Goal: Check status: Check status

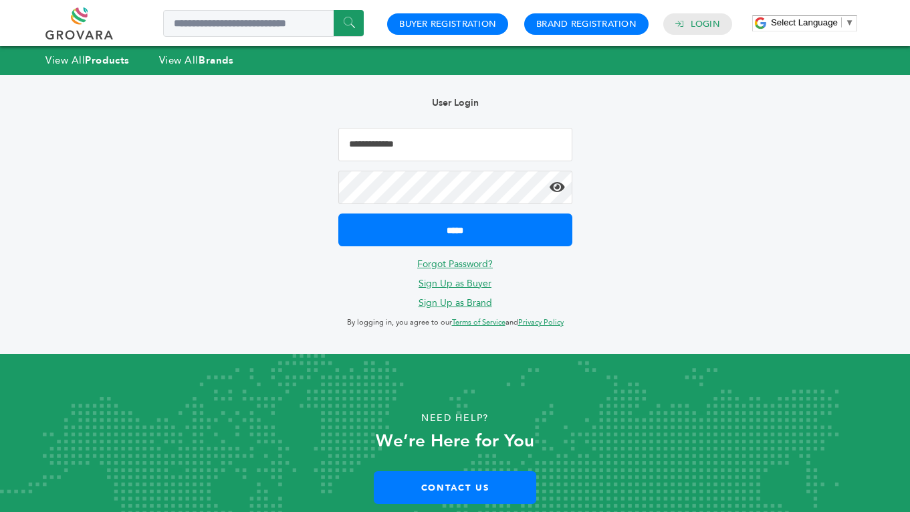
click at [373, 154] on input "Email Address" at bounding box center [455, 144] width 234 height 33
type input "**********"
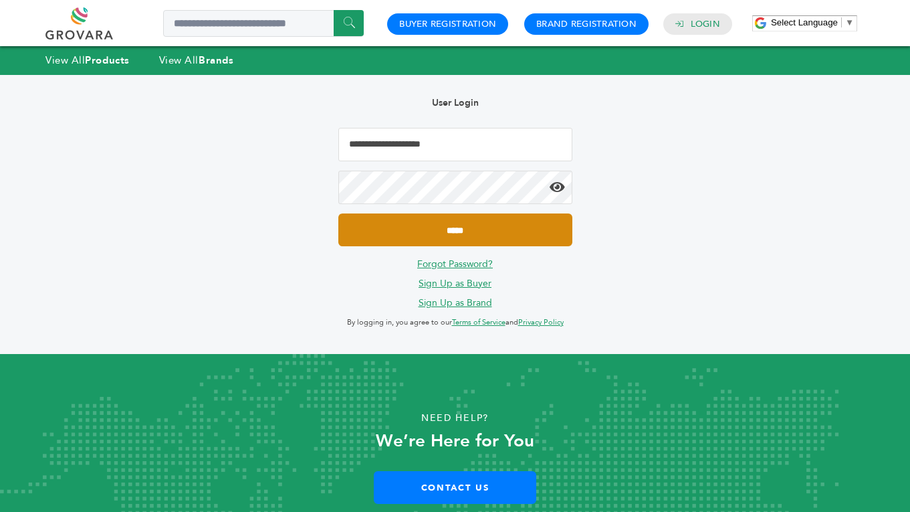
click at [437, 229] on input "*****" at bounding box center [455, 229] width 234 height 33
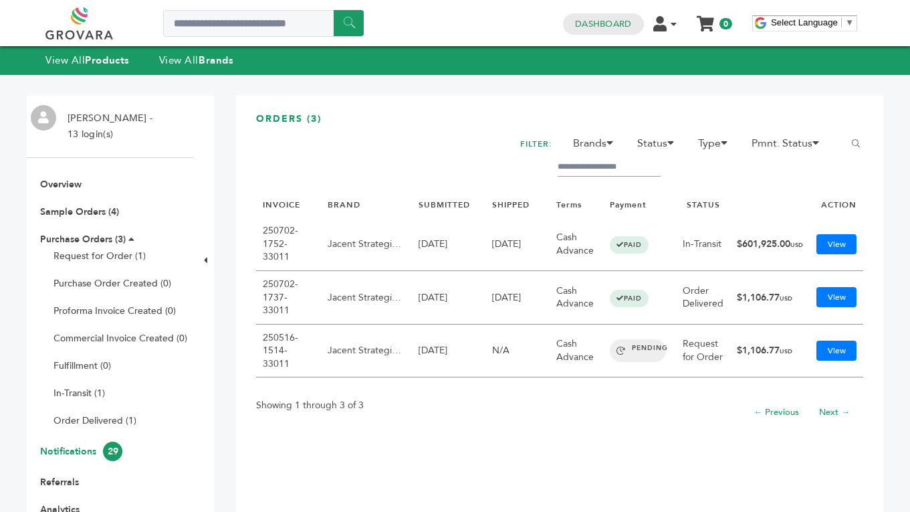
click at [65, 449] on link "Notifications 29" at bounding box center [81, 451] width 82 height 13
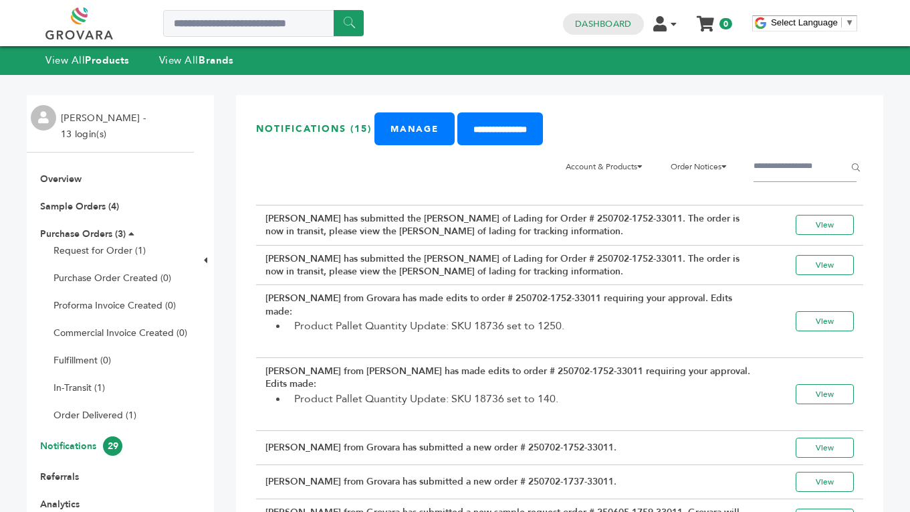
click at [404, 234] on td "Grovara has submitted the Carrier Bill of Lading for Order # 250702-1752-33011.…" at bounding box center [512, 225] width 512 height 40
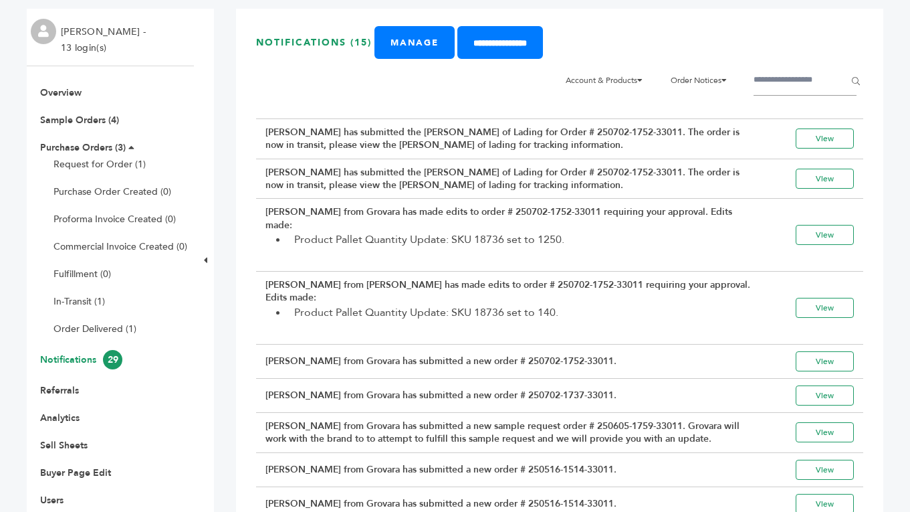
scroll to position [87, 0]
click at [84, 119] on link "Sample Orders (4)" at bounding box center [79, 119] width 79 height 13
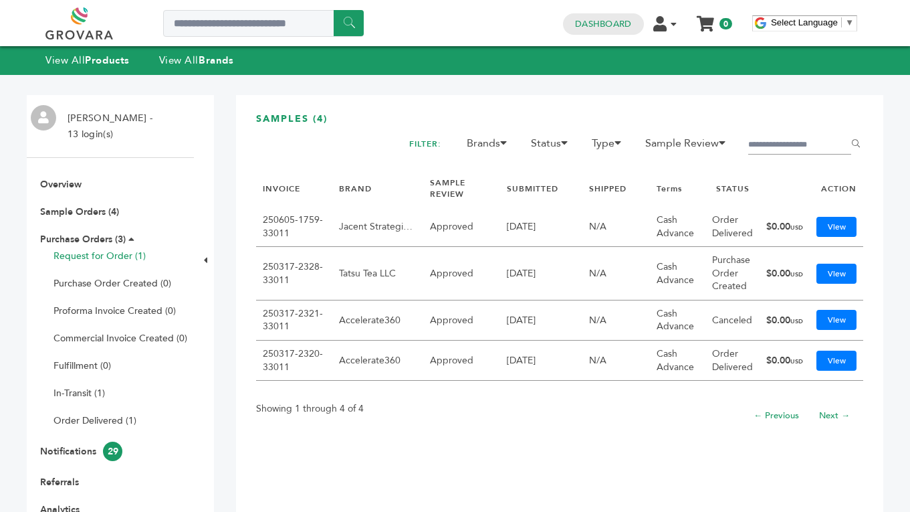
click at [105, 255] on link "Request for Order (1)" at bounding box center [99, 255] width 92 height 13
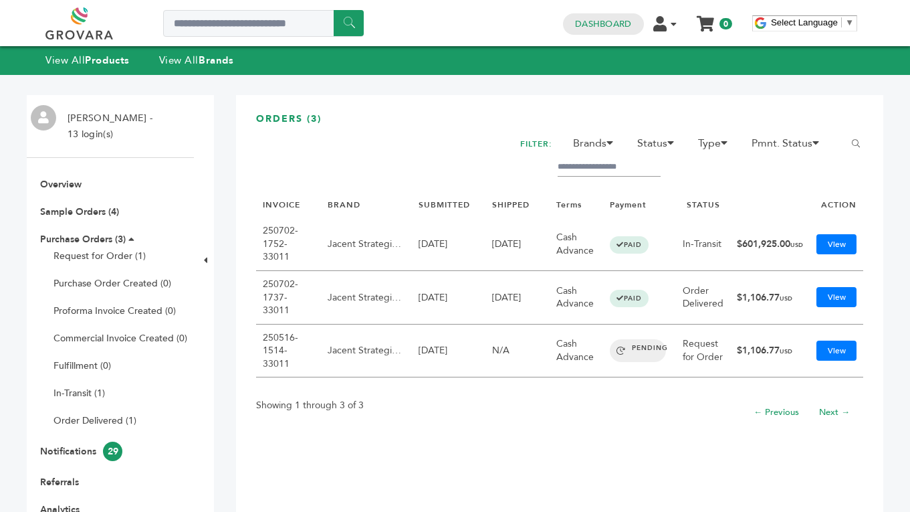
click at [105, 290] on ul "Request for Order (1) Purchase Order Created (0) Proforma Invoice Created (0) C…" at bounding box center [113, 337] width 147 height 177
click at [100, 262] on ul "Request for Order (1) Purchase Order Created (0) Proforma Invoice Created (0) C…" at bounding box center [113, 337] width 147 height 177
click at [839, 241] on link "View" at bounding box center [837, 244] width 40 height 20
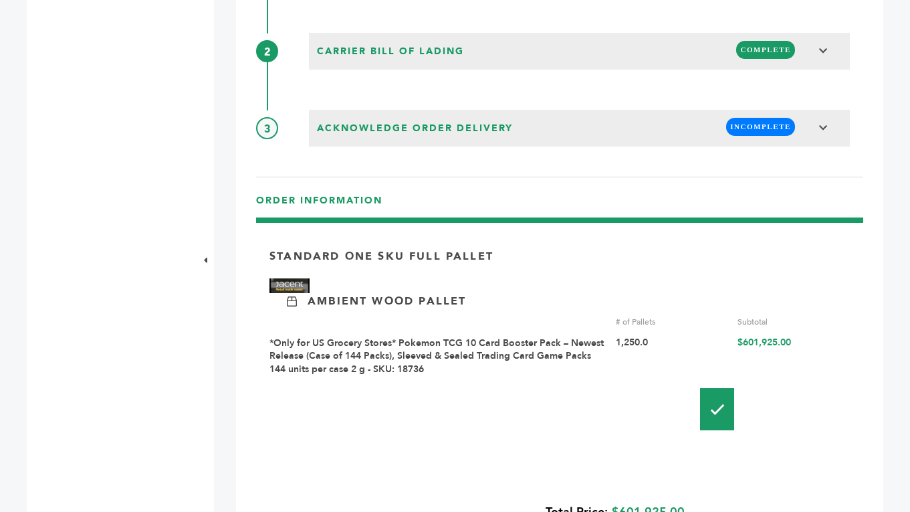
scroll to position [1201, 0]
